Goal: Task Accomplishment & Management: Complete application form

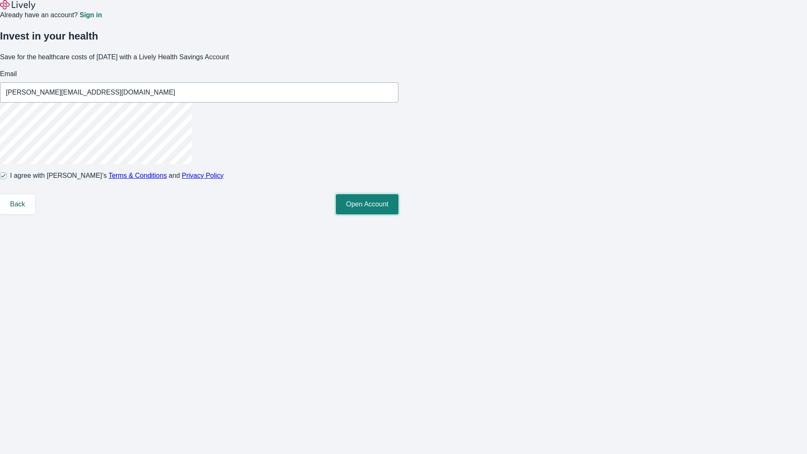
click at [398, 214] on button "Open Account" at bounding box center [367, 204] width 63 height 20
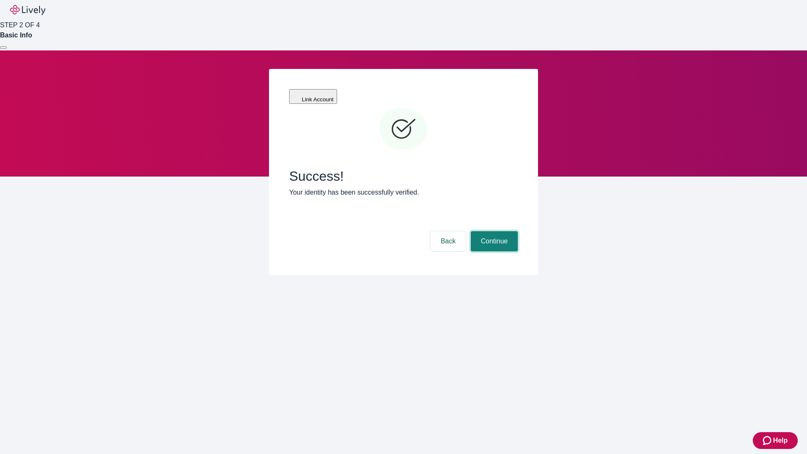
click at [493, 231] on button "Continue" at bounding box center [494, 241] width 47 height 20
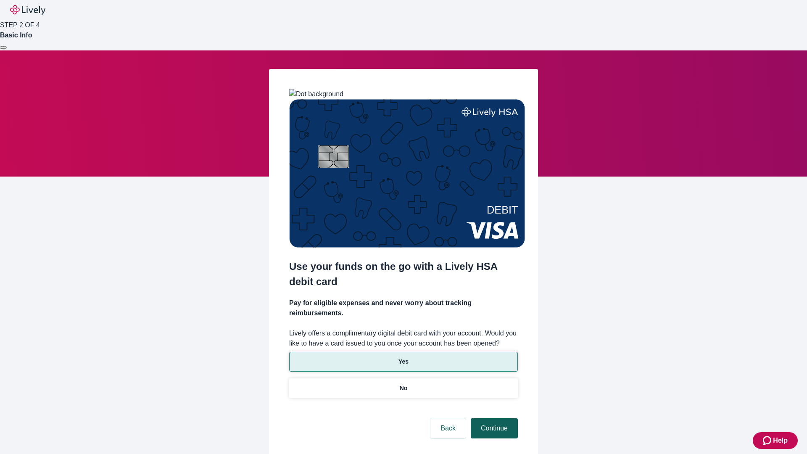
click at [403, 357] on p "Yes" at bounding box center [403, 361] width 10 height 9
click at [493, 418] on button "Continue" at bounding box center [494, 428] width 47 height 20
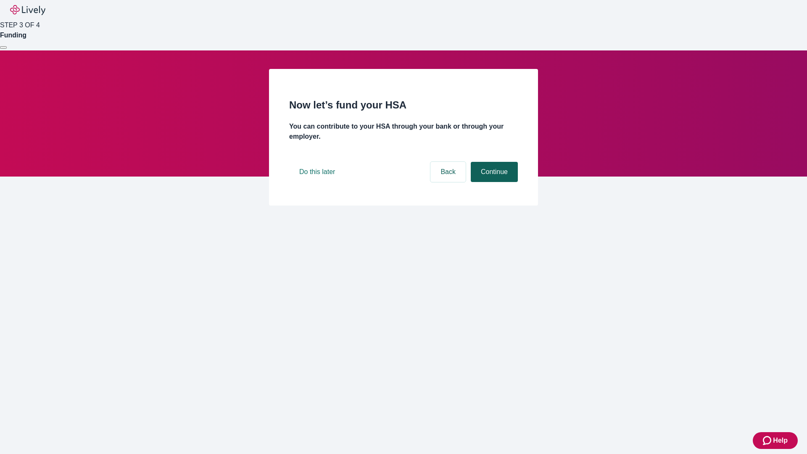
click at [493, 182] on button "Continue" at bounding box center [494, 172] width 47 height 20
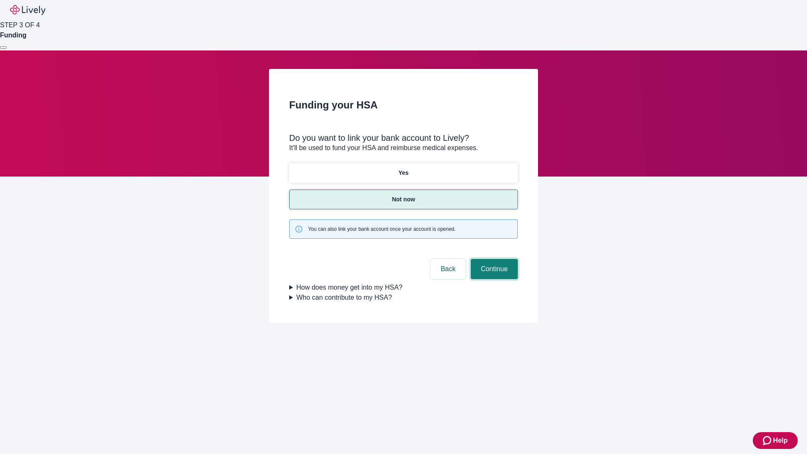
click at [493, 259] on button "Continue" at bounding box center [494, 269] width 47 height 20
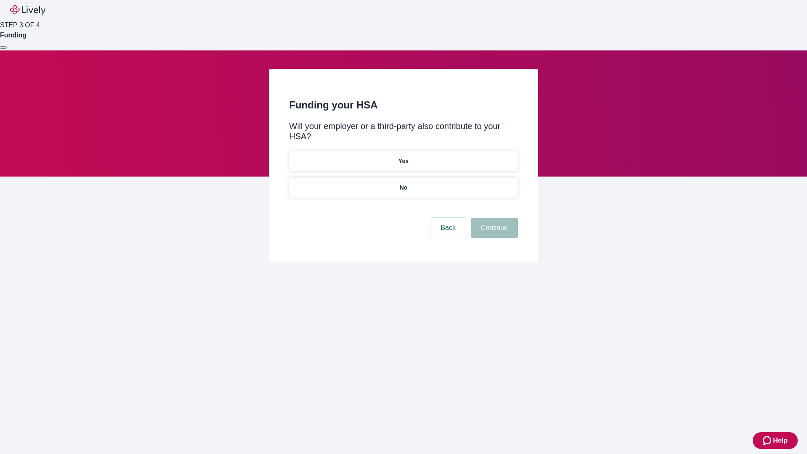
click at [403, 183] on p "No" at bounding box center [404, 187] width 8 height 9
click at [493, 218] on button "Continue" at bounding box center [494, 228] width 47 height 20
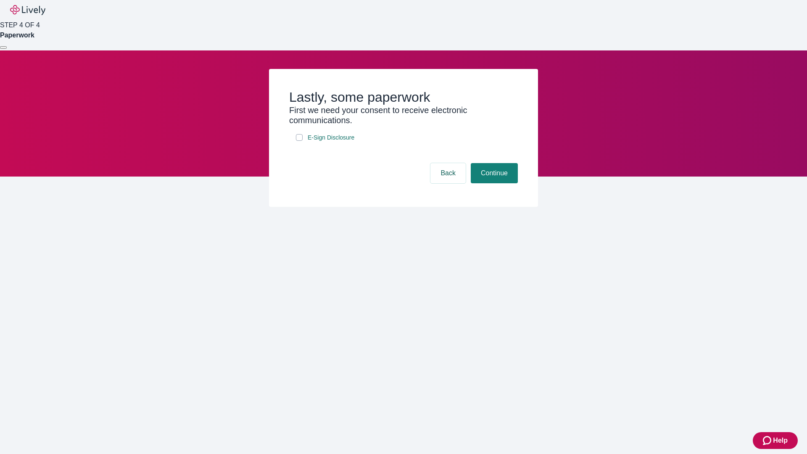
click at [299, 141] on input "E-Sign Disclosure" at bounding box center [299, 137] width 7 height 7
checkbox input "true"
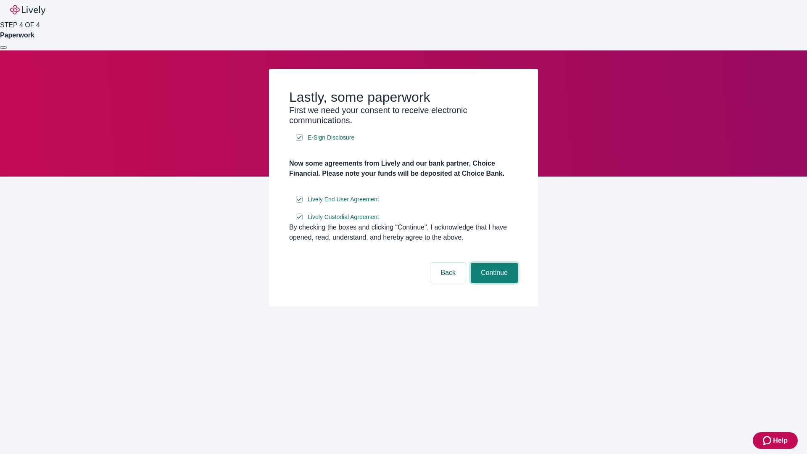
click at [493, 283] on button "Continue" at bounding box center [494, 273] width 47 height 20
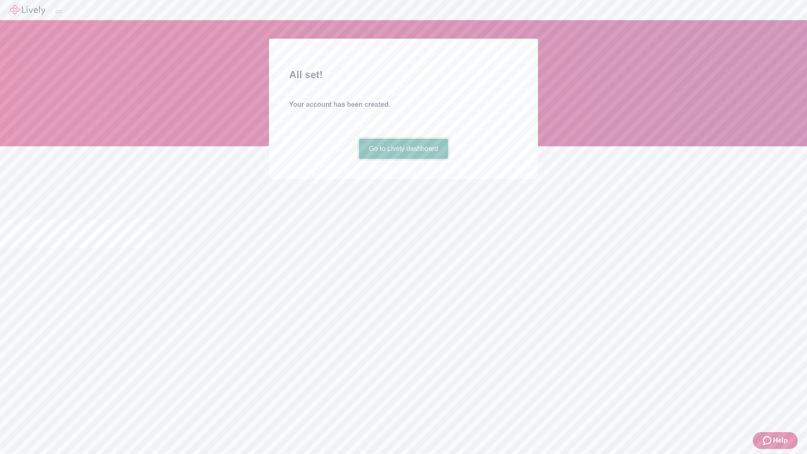
click at [403, 159] on link "Go to Lively dashboard" at bounding box center [403, 149] width 89 height 20
